Goal: Task Accomplishment & Management: Manage account settings

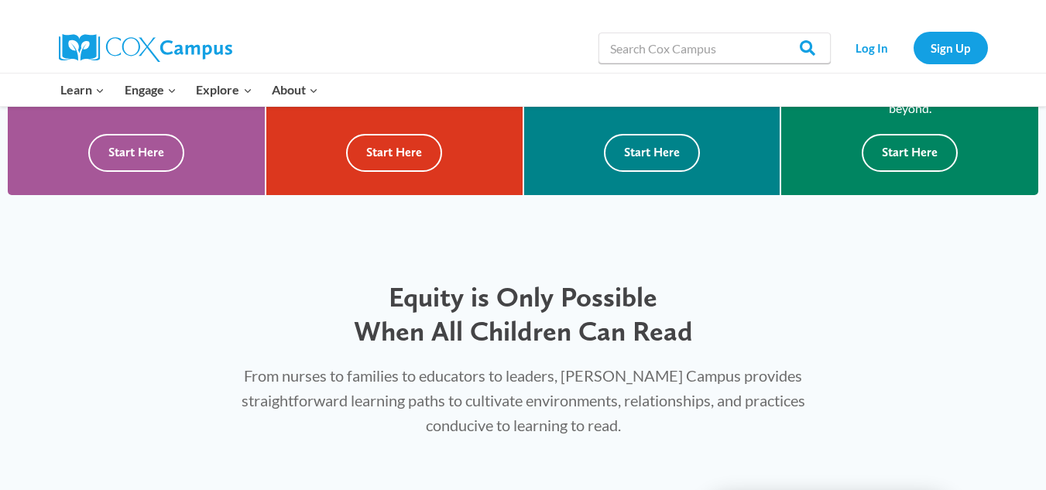
scroll to position [665, 0]
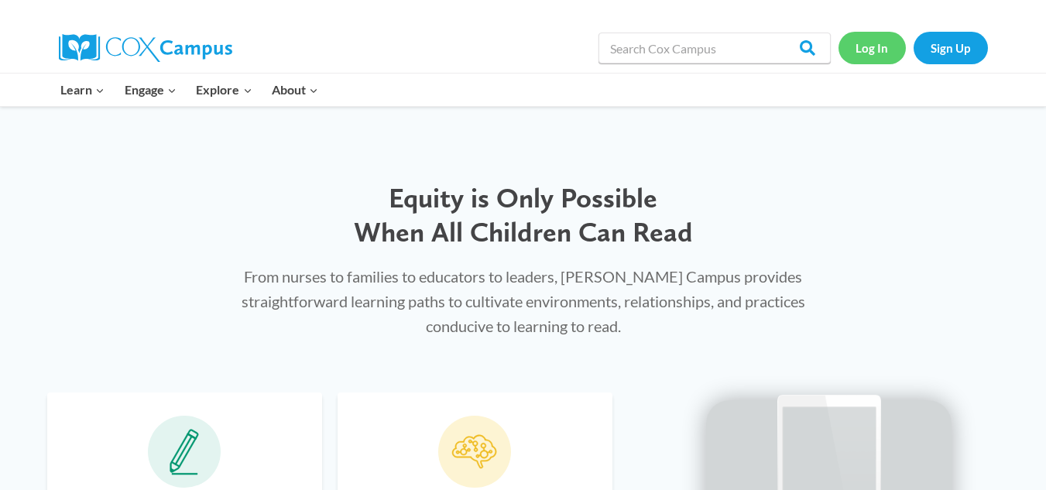
click at [872, 52] on link "Log In" at bounding box center [872, 48] width 67 height 32
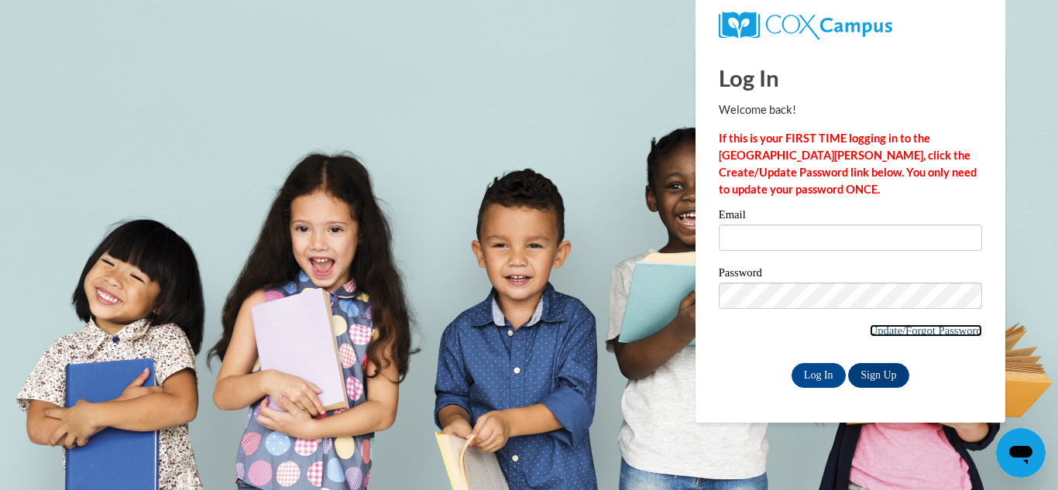
click at [936, 331] on link "Update/Forgot Password" at bounding box center [926, 330] width 112 height 12
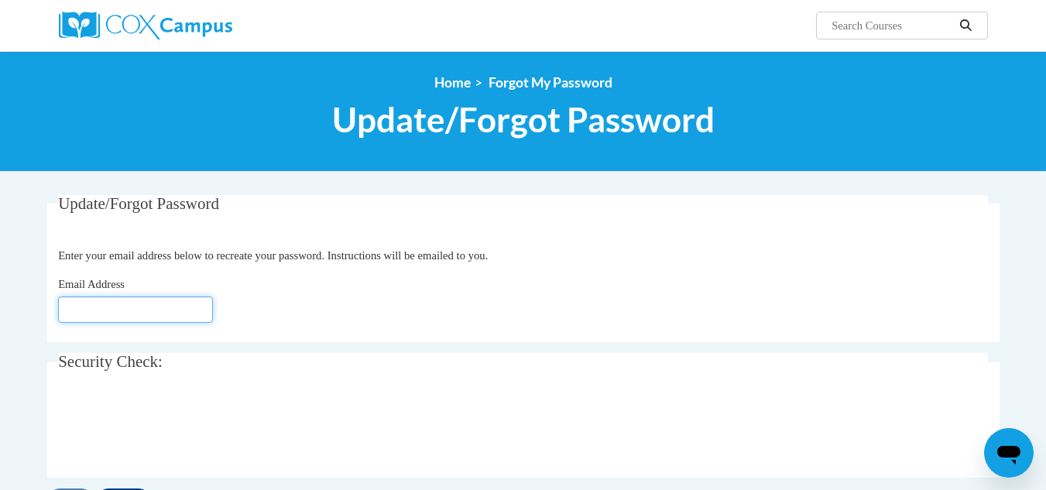
click at [149, 305] on input "Email Address" at bounding box center [135, 310] width 155 height 26
type input "[EMAIL_ADDRESS][PERSON_NAME][DOMAIN_NAME]"
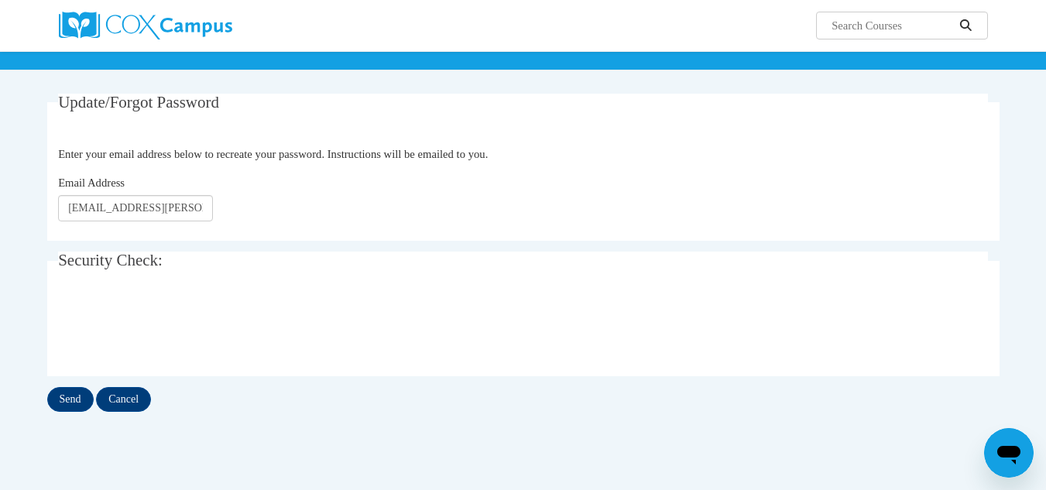
scroll to position [132, 0]
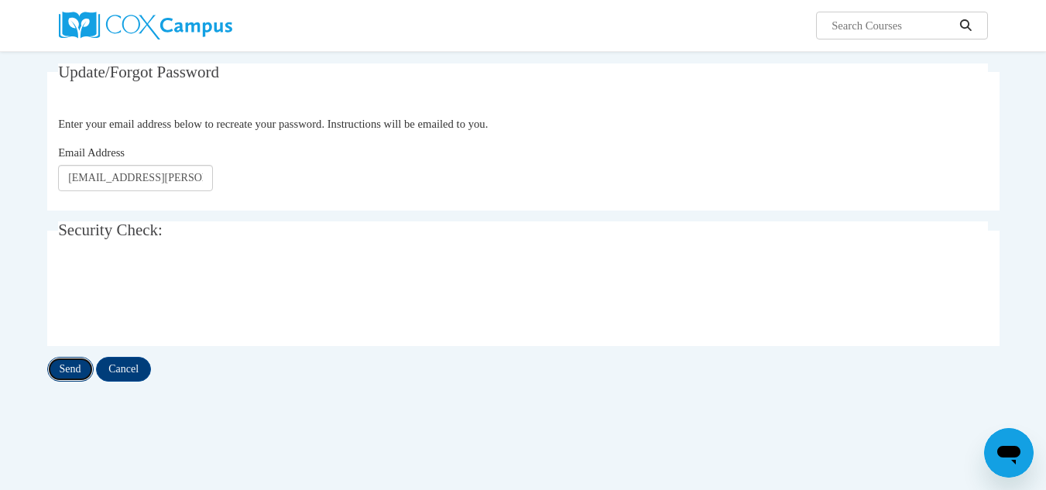
click at [70, 372] on input "Send" at bounding box center [70, 369] width 46 height 25
